Goal: Understand process/instructions: Learn about a topic

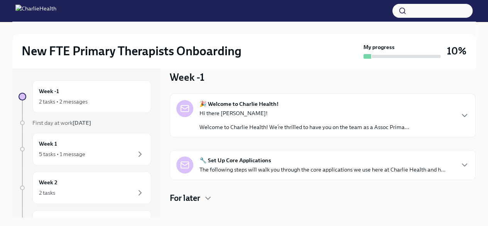
scroll to position [20, 0]
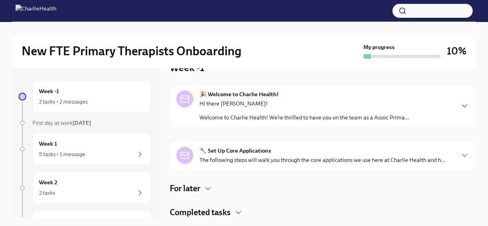
click at [292, 159] on p "The following steps will walk you through the core applications we use here at …" at bounding box center [323, 160] width 246 height 8
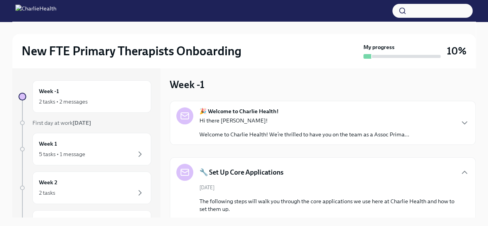
scroll to position [16, 0]
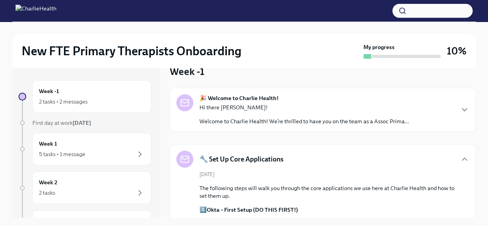
click at [347, 103] on div "🎉 Welcome to Charlie Health! Hi there [PERSON_NAME]! Welcome to Charlie Health!…" at bounding box center [305, 109] width 210 height 31
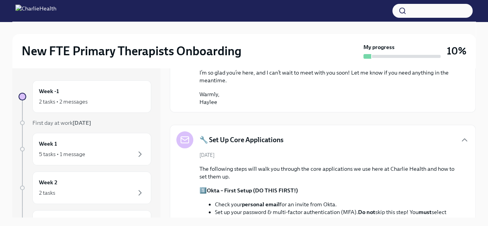
scroll to position [325, 0]
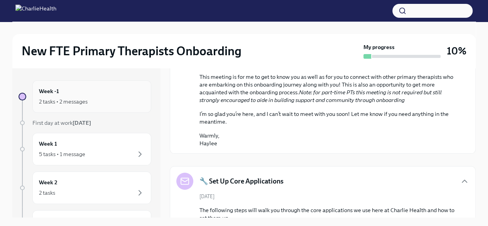
click at [100, 98] on div "2 tasks • 2 messages" at bounding box center [92, 101] width 106 height 9
click at [44, 100] on div "2 tasks • 2 messages" at bounding box center [63, 102] width 49 height 8
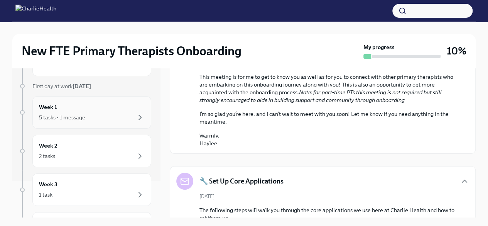
scroll to position [0, 0]
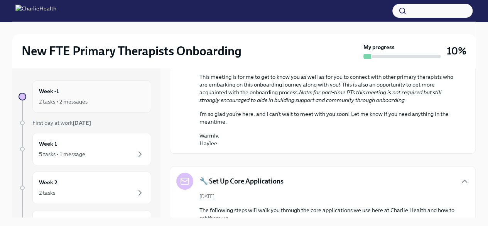
click at [40, 97] on div "2 tasks • 2 messages" at bounding box center [92, 101] width 106 height 9
drag, startPoint x: 127, startPoint y: 95, endPoint x: 95, endPoint y: 97, distance: 31.7
click at [95, 97] on div "Week -1 2 tasks • 2 messages" at bounding box center [92, 96] width 106 height 19
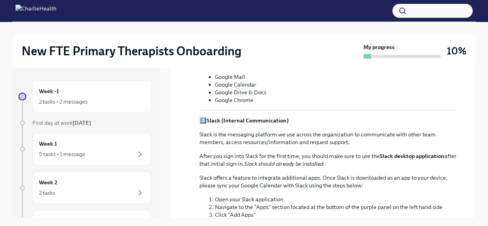
scroll to position [599, 0]
